Goal: Information Seeking & Learning: Learn about a topic

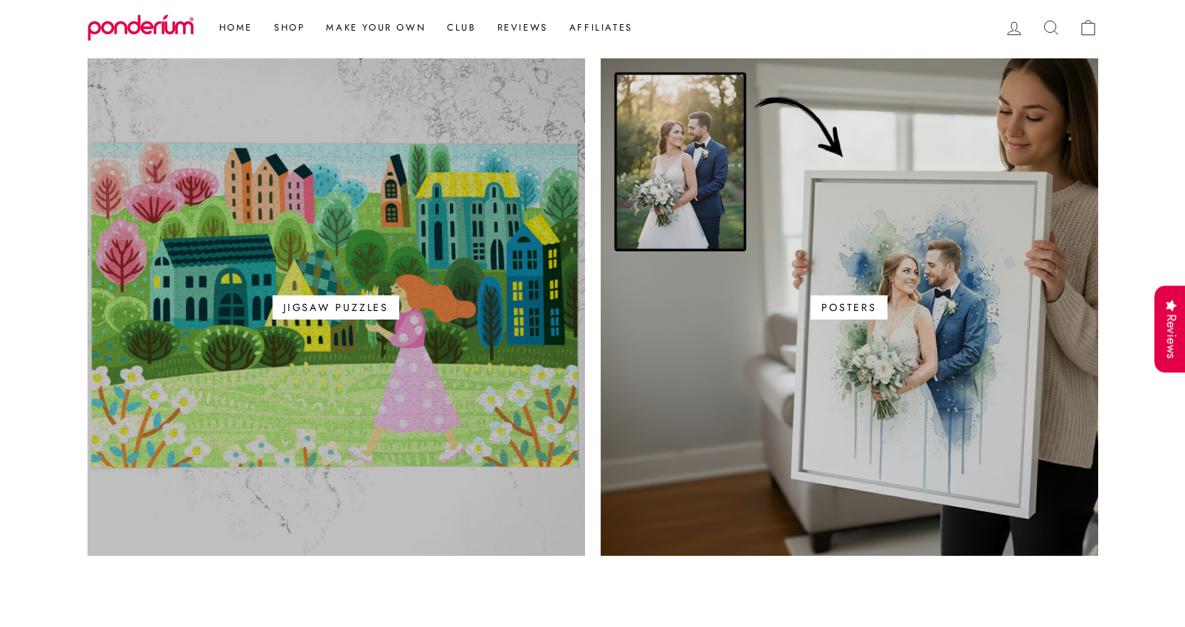
scroll to position [925, 0]
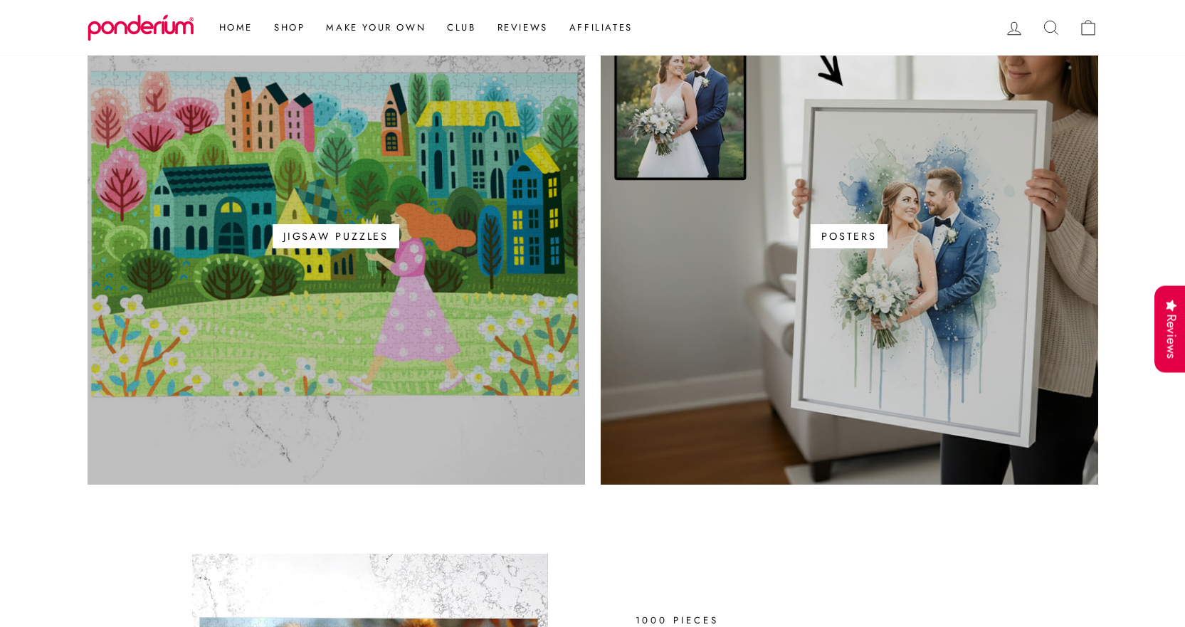
click at [263, 324] on link "Jigsaw Puzzles" at bounding box center [336, 235] width 497 height 497
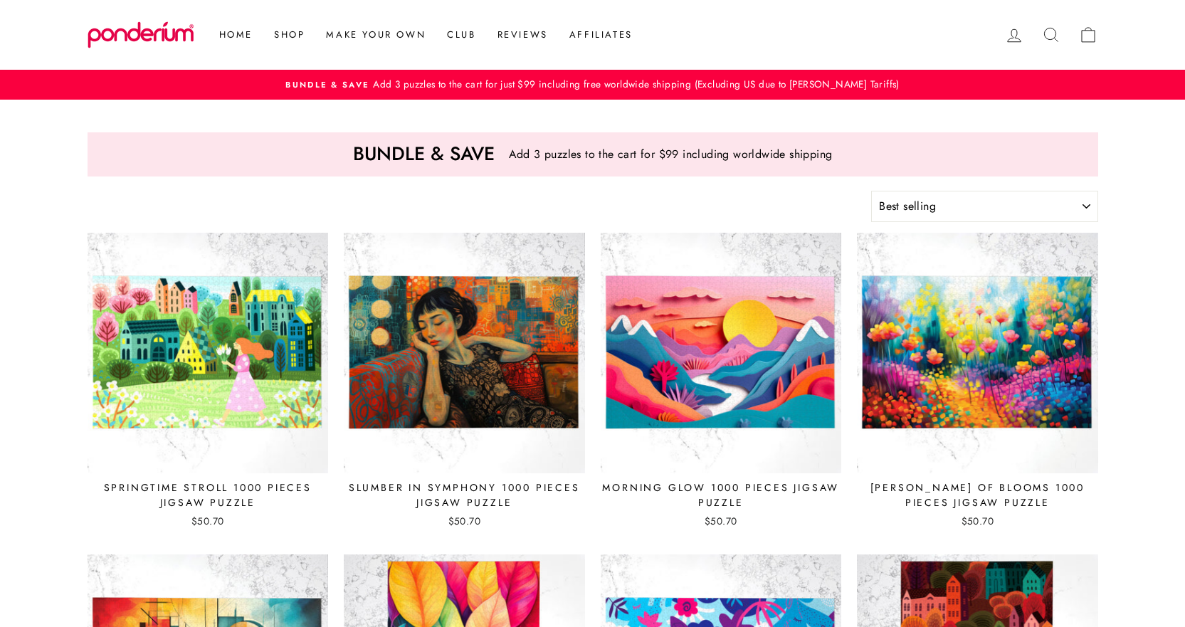
select select "best-selling"
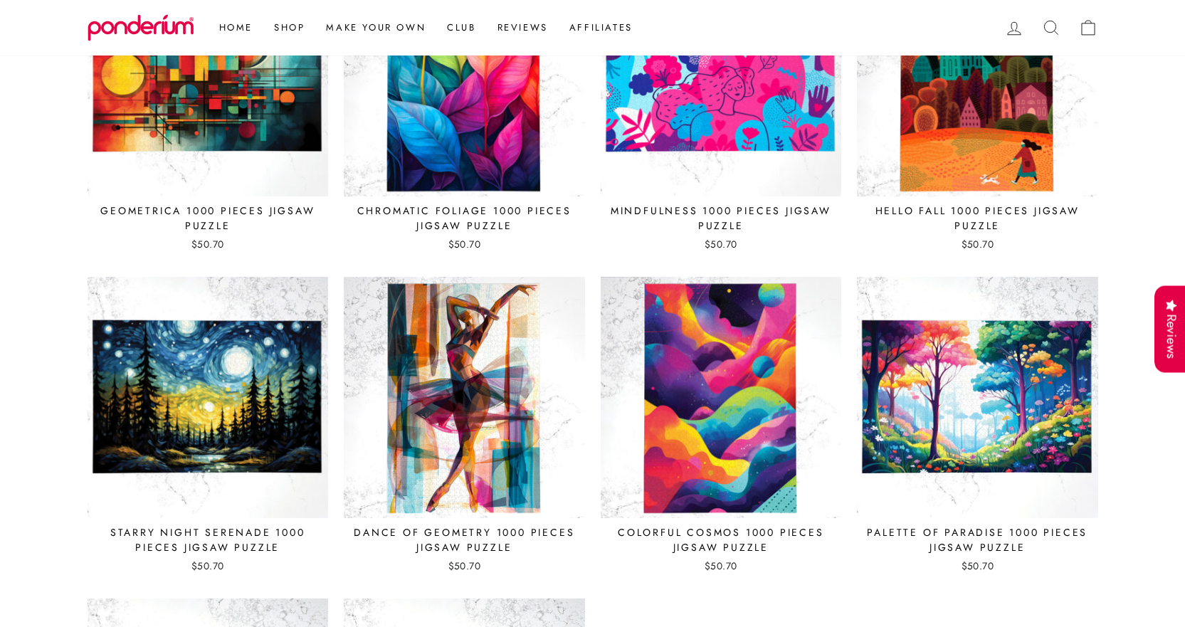
scroll to position [854, 0]
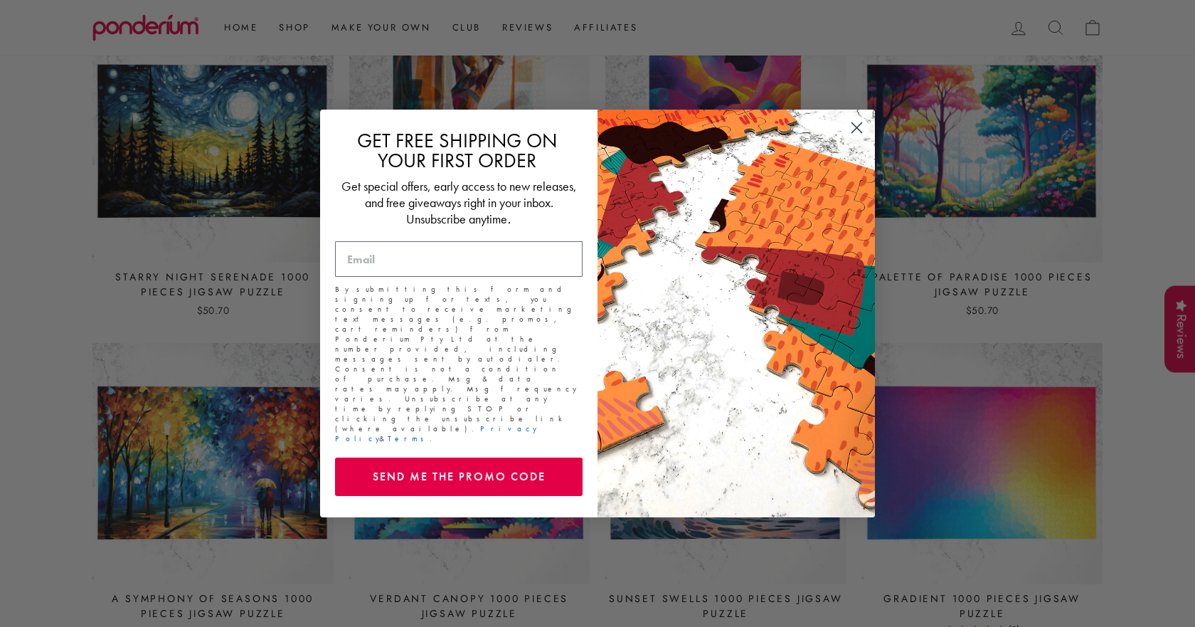
click at [996, 445] on div "Close dialog GET FREE SHIPPING ON YOUR FIRST ORDER Get special offers, early ac…" at bounding box center [597, 313] width 1195 height 627
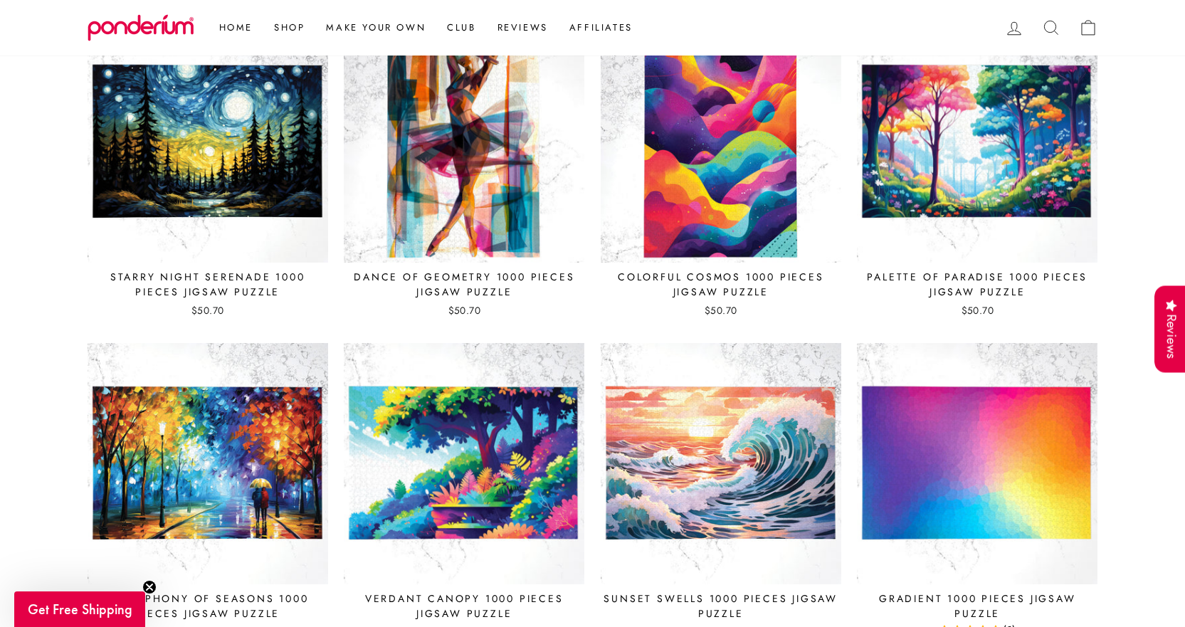
click at [996, 445] on img at bounding box center [977, 463] width 243 height 243
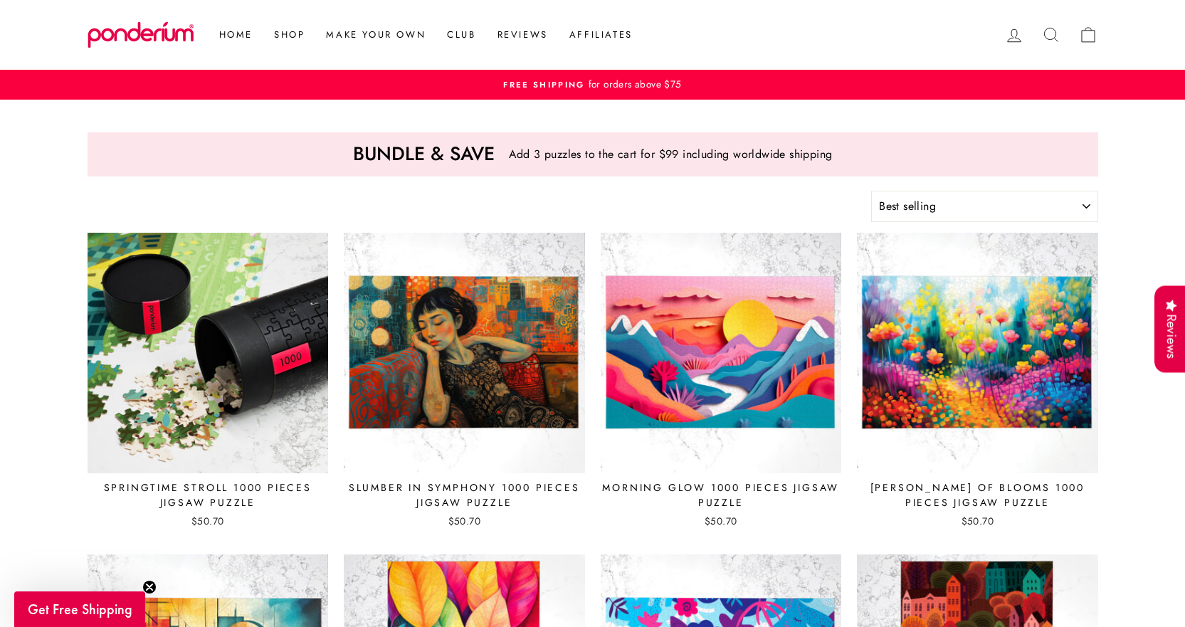
click at [228, 359] on img at bounding box center [208, 353] width 243 height 243
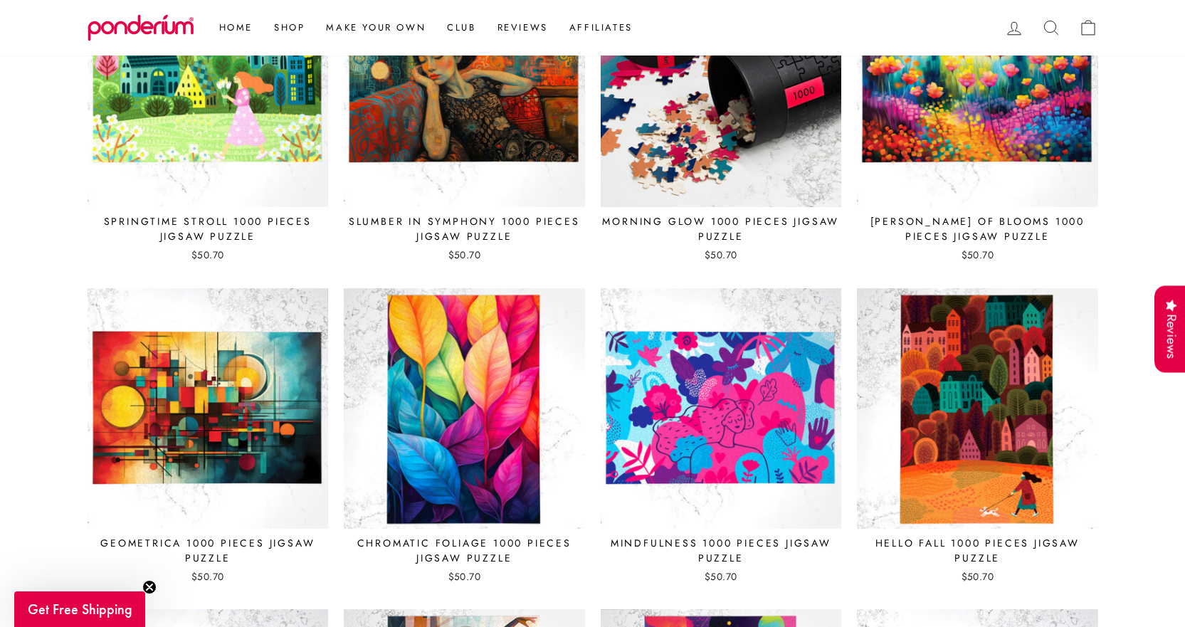
scroll to position [356, 0]
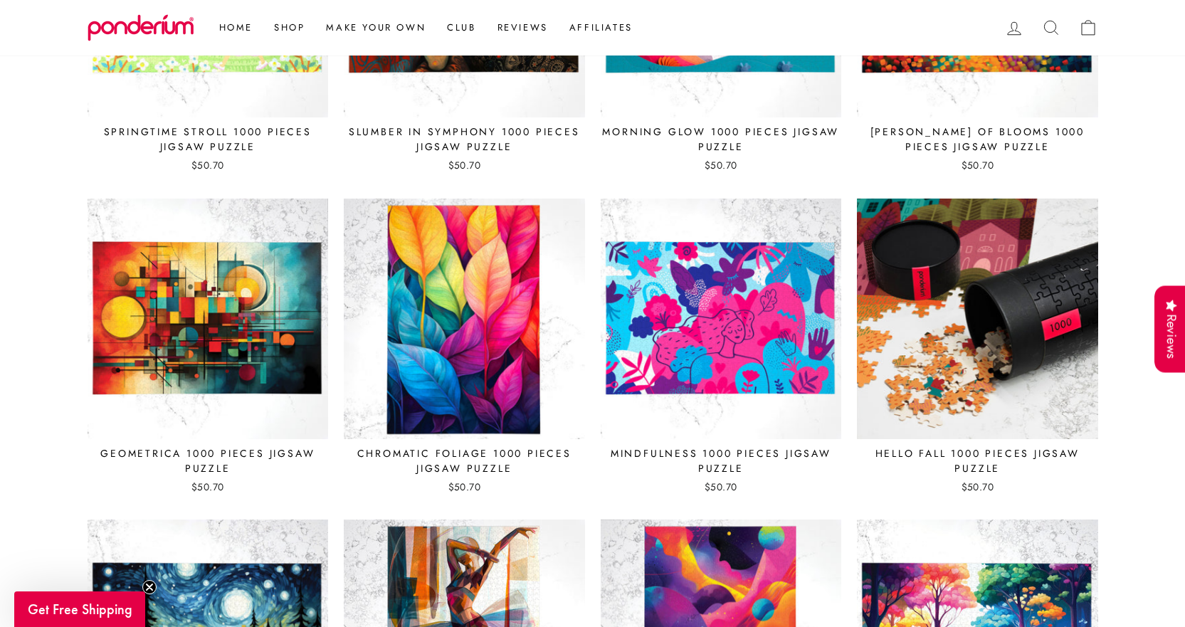
click at [941, 339] on img at bounding box center [977, 319] width 243 height 243
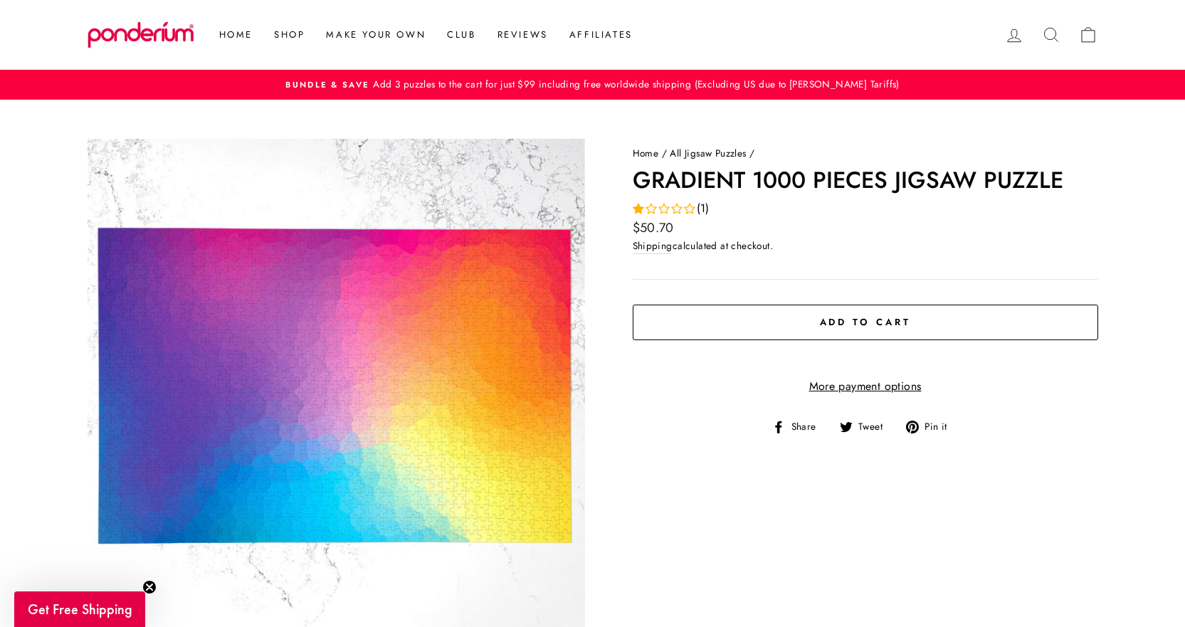
click at [705, 207] on span "(1)" at bounding box center [703, 208] width 13 height 18
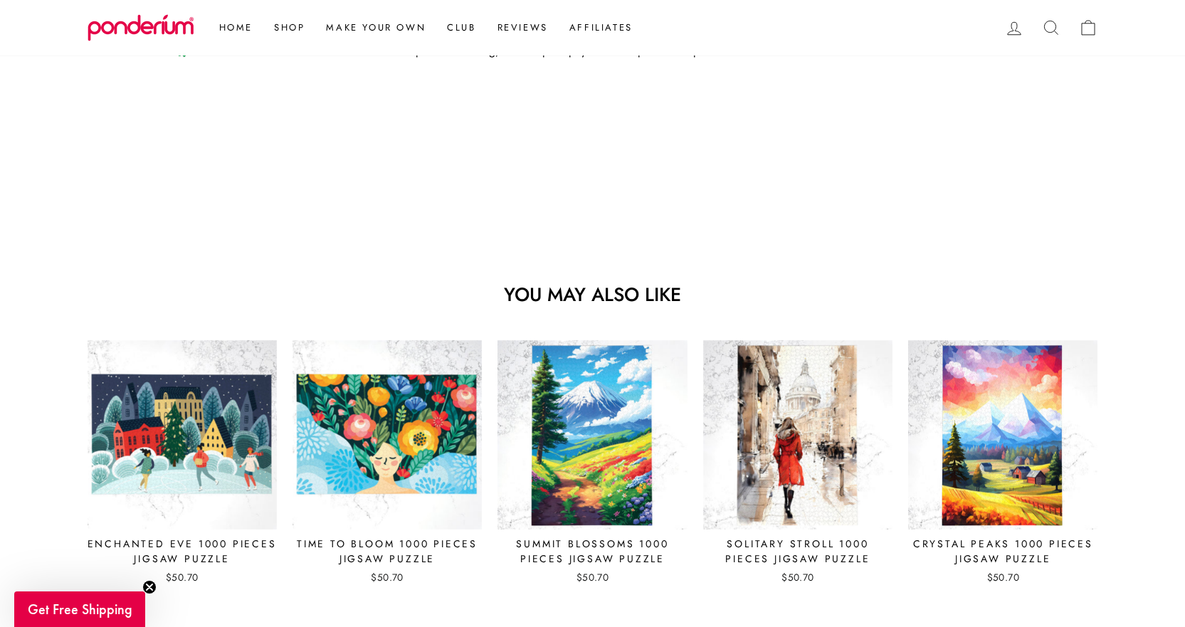
scroll to position [1210, 0]
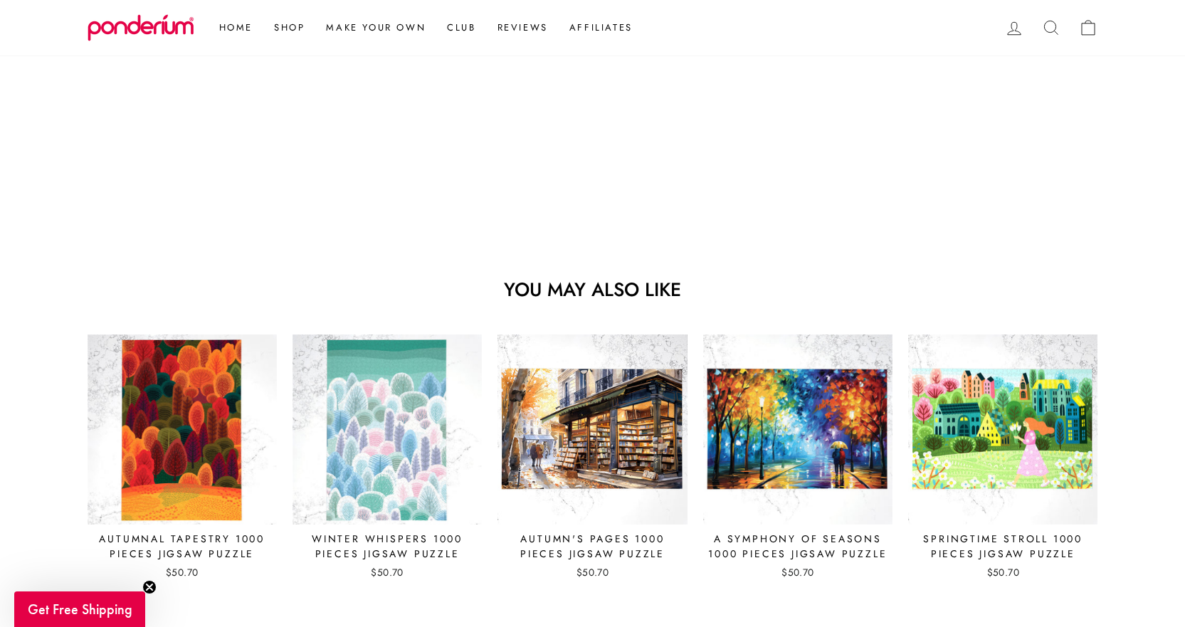
scroll to position [1210, 0]
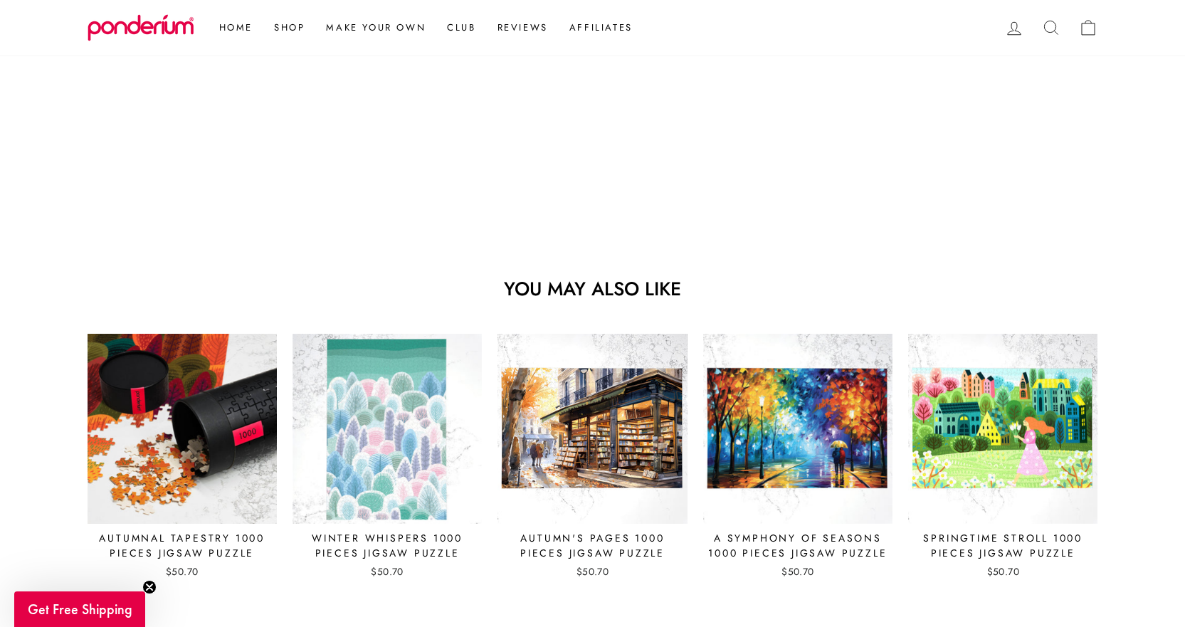
click at [180, 410] on img at bounding box center [182, 428] width 191 height 191
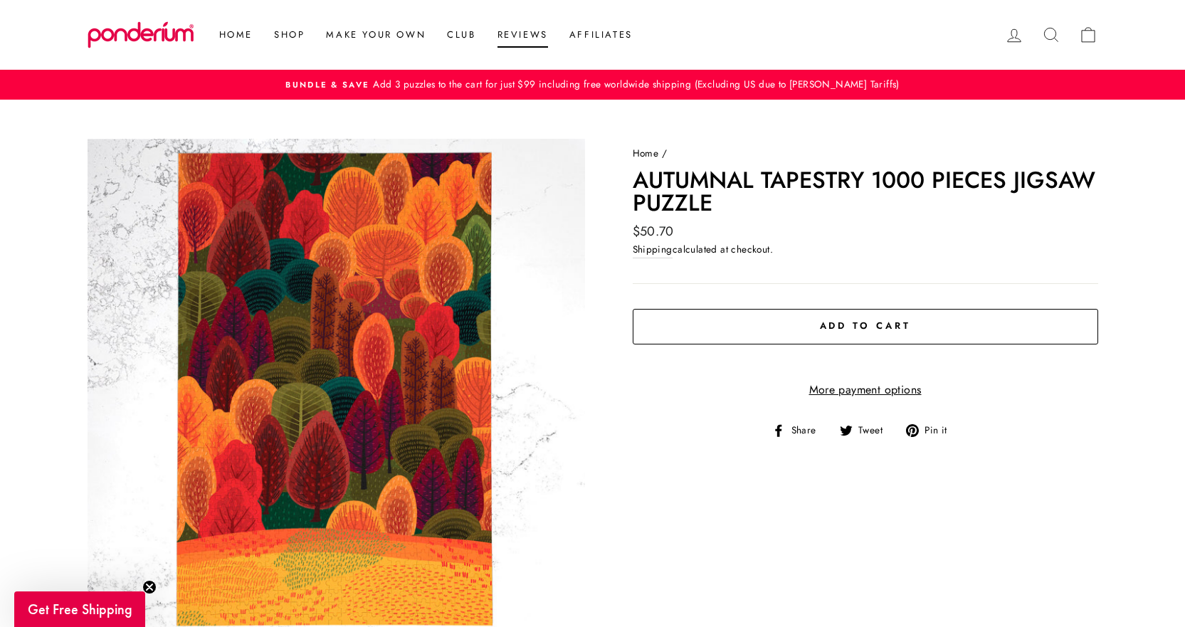
click at [524, 28] on link "Reviews" at bounding box center [523, 35] width 72 height 26
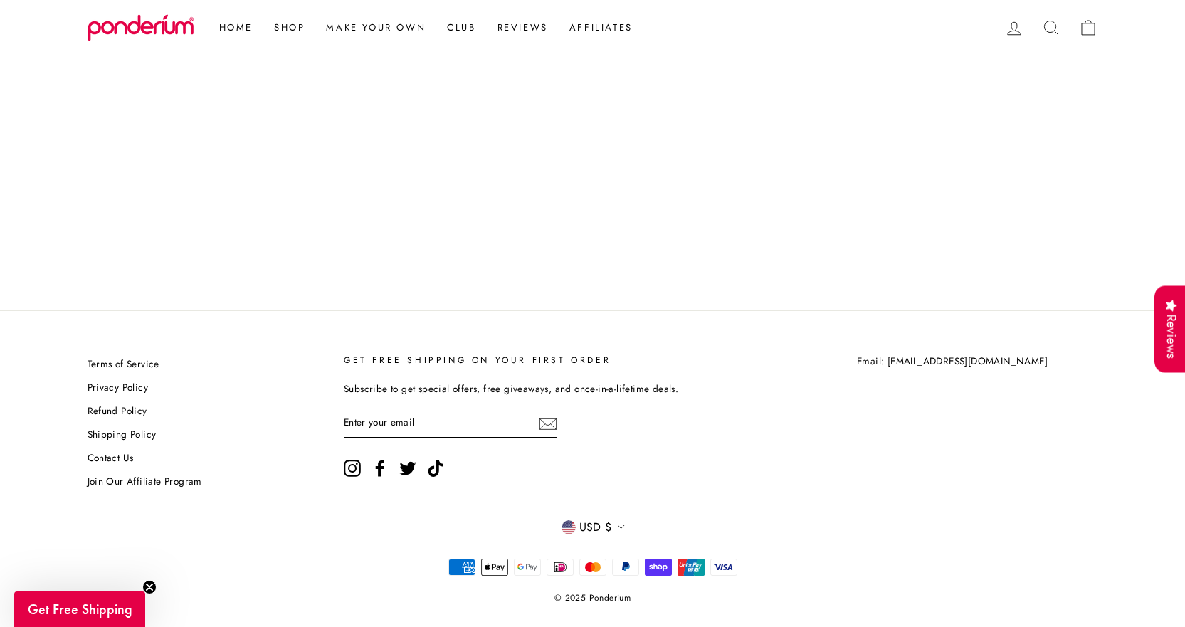
scroll to position [3810, 0]
